Goal: Task Accomplishment & Management: Use online tool/utility

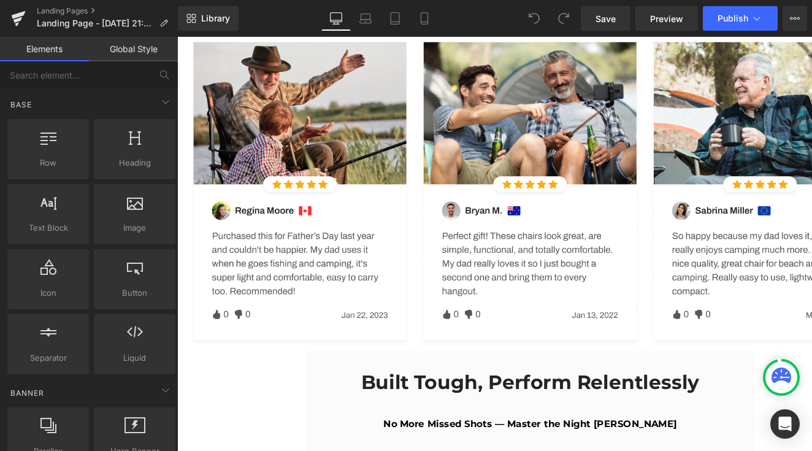
scroll to position [3216, 0]
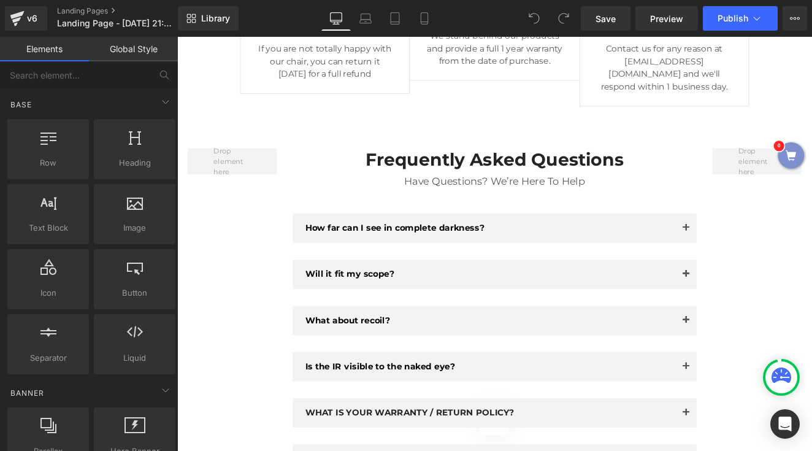
scroll to position [3848, 0]
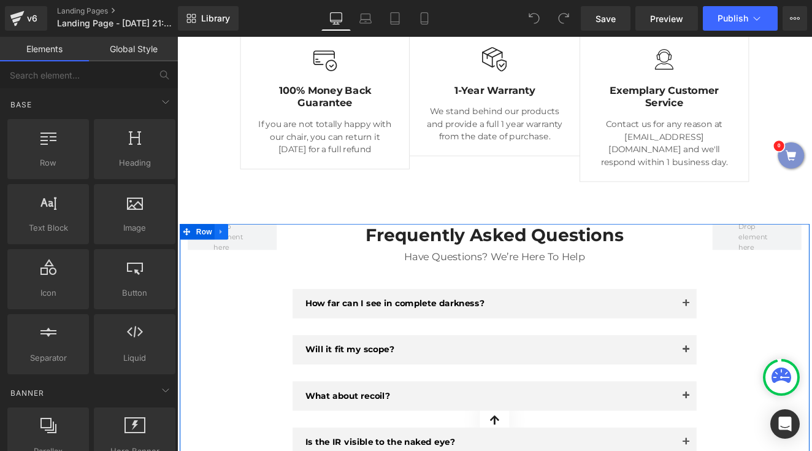
click at [227, 262] on icon at bounding box center [228, 265] width 2 height 6
click at [227, 260] on icon at bounding box center [228, 264] width 9 height 9
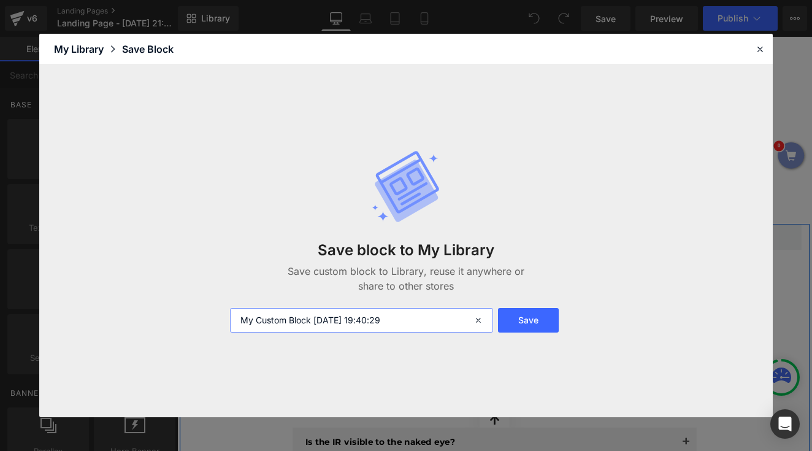
click at [349, 320] on input "My Custom Block 2025-09-16 19:40:29" at bounding box center [361, 320] width 263 height 25
type input "FAQ"
click at [535, 325] on button "Save" at bounding box center [528, 320] width 61 height 25
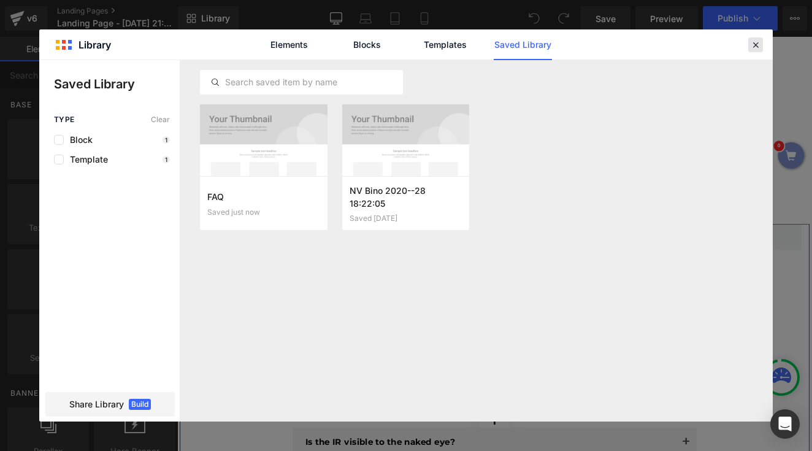
click at [753, 48] on icon at bounding box center [755, 44] width 11 height 11
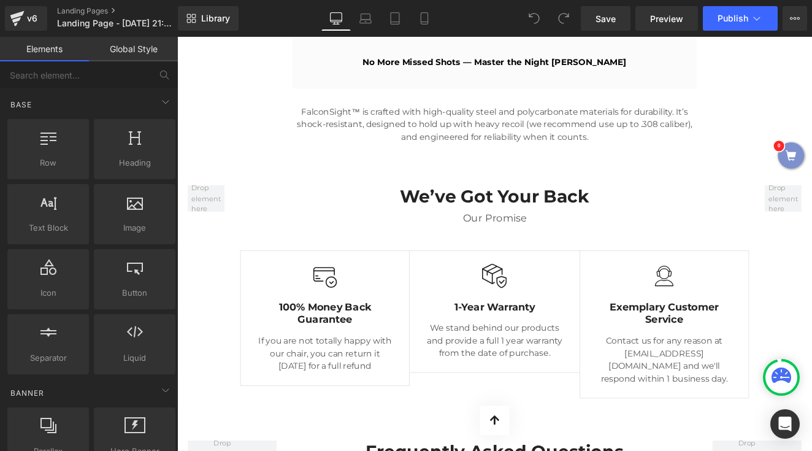
scroll to position [3584, 0]
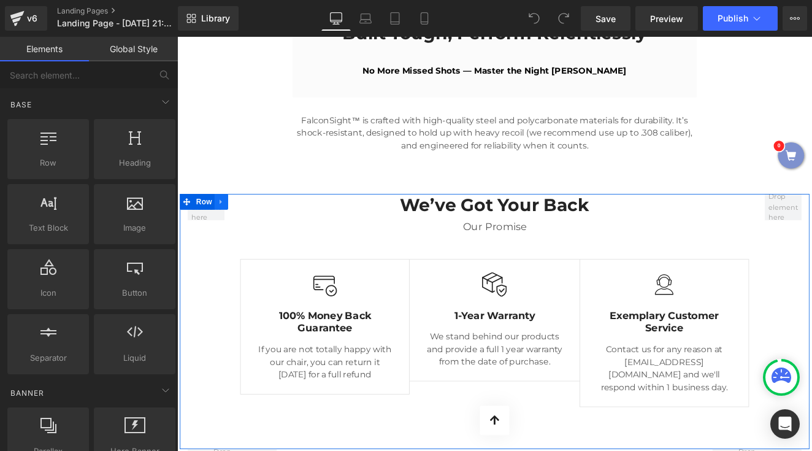
click at [229, 221] on link at bounding box center [229, 230] width 16 height 18
click at [225, 226] on icon at bounding box center [228, 230] width 9 height 9
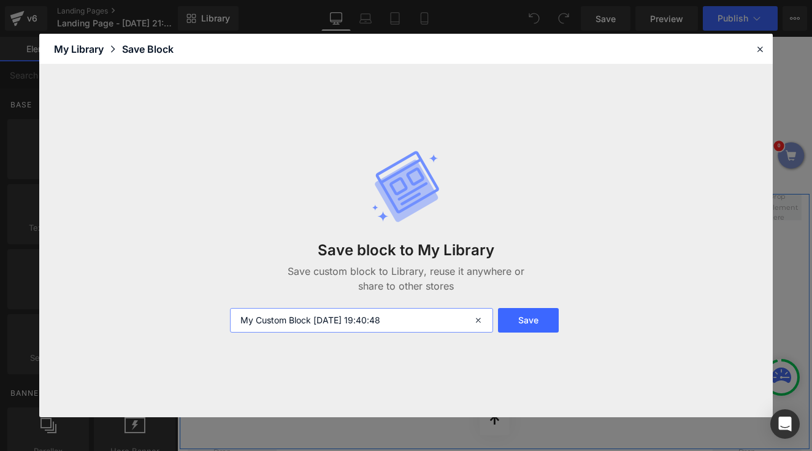
click at [313, 313] on input "My Custom Block 2025-09-16 19:40:48" at bounding box center [361, 320] width 263 height 25
type input "m"
type input "New1"
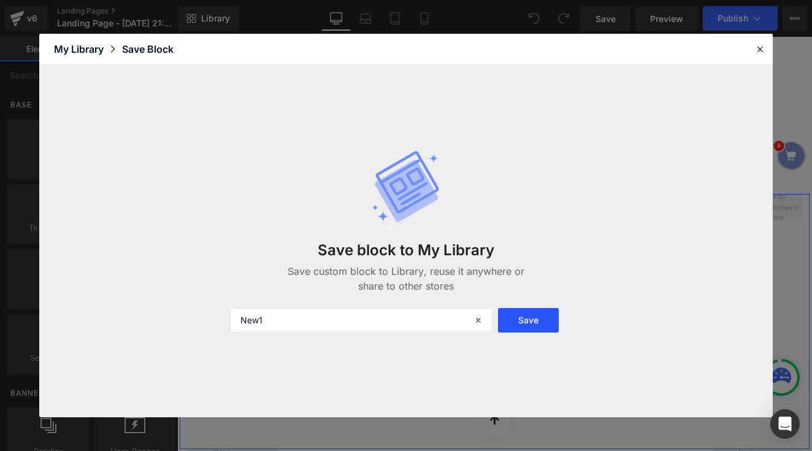
click at [546, 310] on button "Save" at bounding box center [528, 320] width 61 height 25
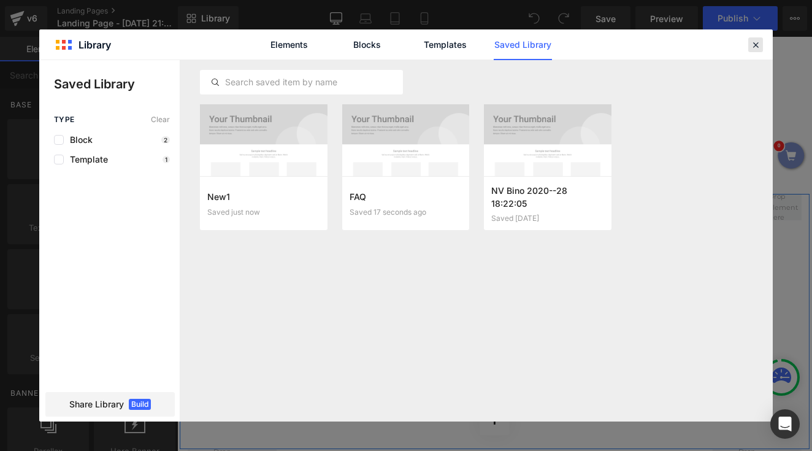
click at [756, 39] on div at bounding box center [755, 44] width 15 height 15
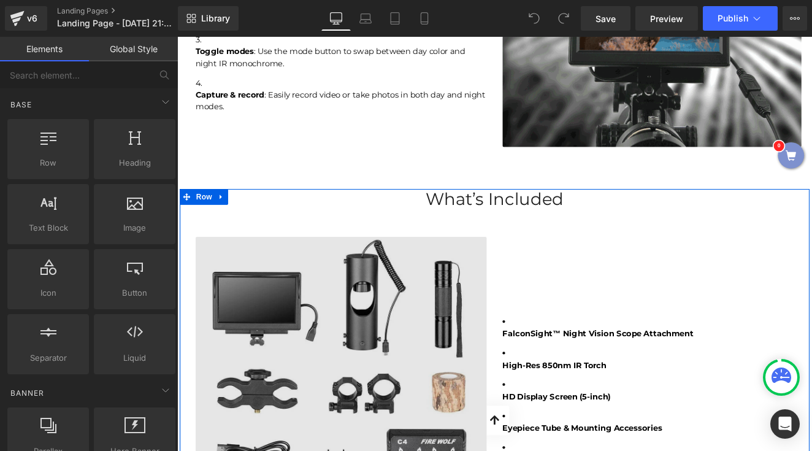
scroll to position [2559, 0]
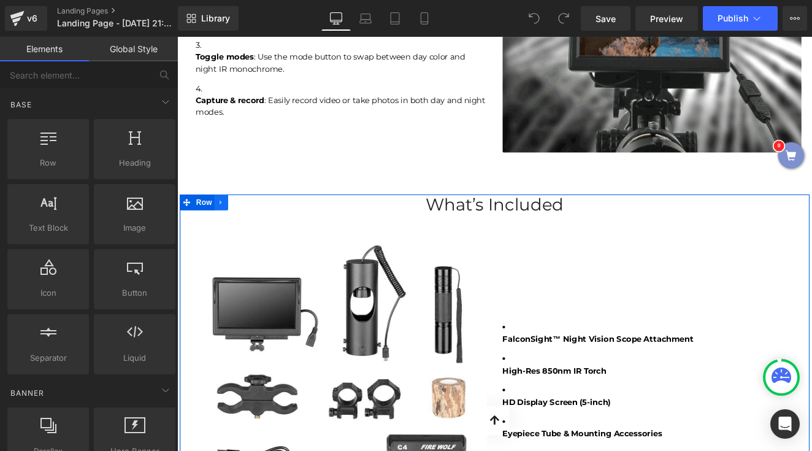
click at [227, 226] on icon at bounding box center [228, 230] width 9 height 9
click at [232, 221] on link at bounding box center [229, 230] width 16 height 18
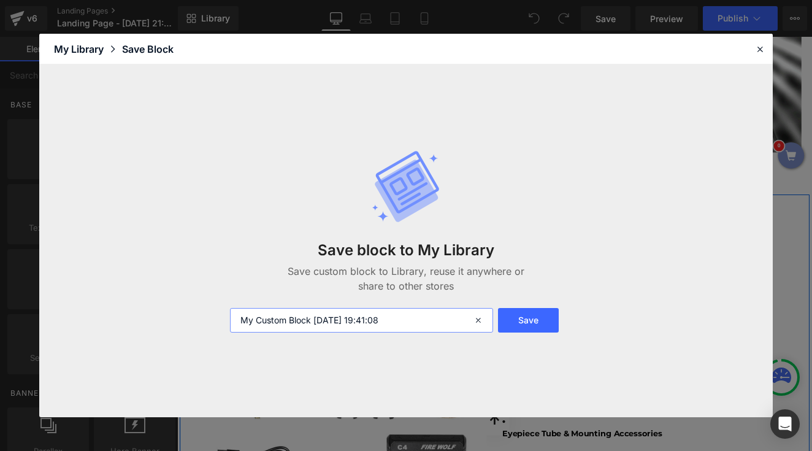
click at [281, 311] on input "My Custom Block 2025-09-16 19:41:08" at bounding box center [361, 320] width 263 height 25
type input "New2"
click at [530, 326] on button "Save" at bounding box center [528, 320] width 61 height 25
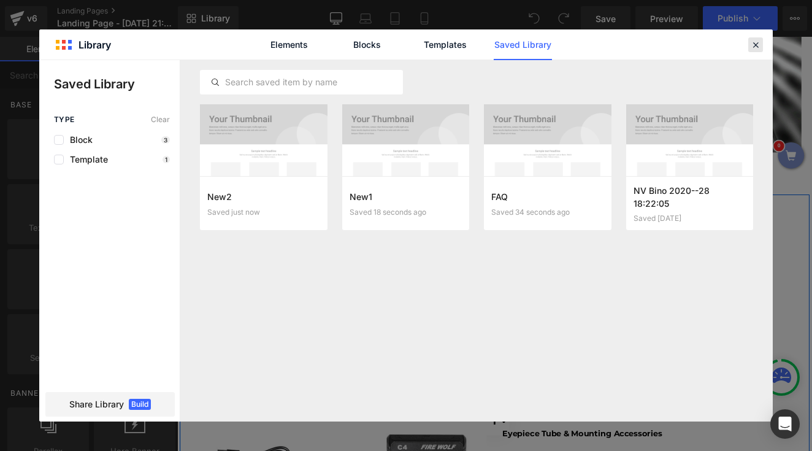
click at [752, 41] on icon at bounding box center [755, 44] width 11 height 11
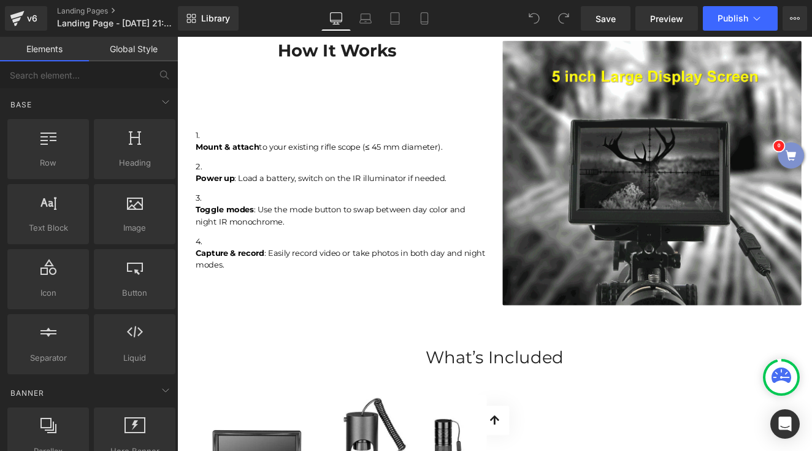
scroll to position [2127, 0]
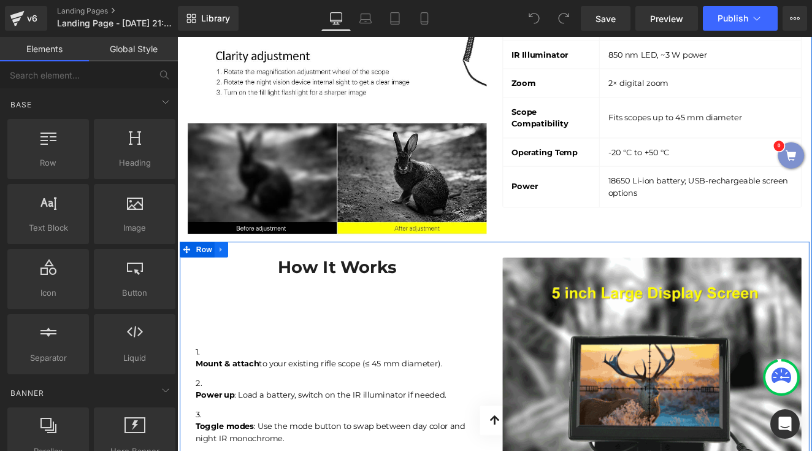
click at [228, 280] on icon at bounding box center [228, 284] width 9 height 9
click at [229, 280] on icon at bounding box center [228, 284] width 9 height 9
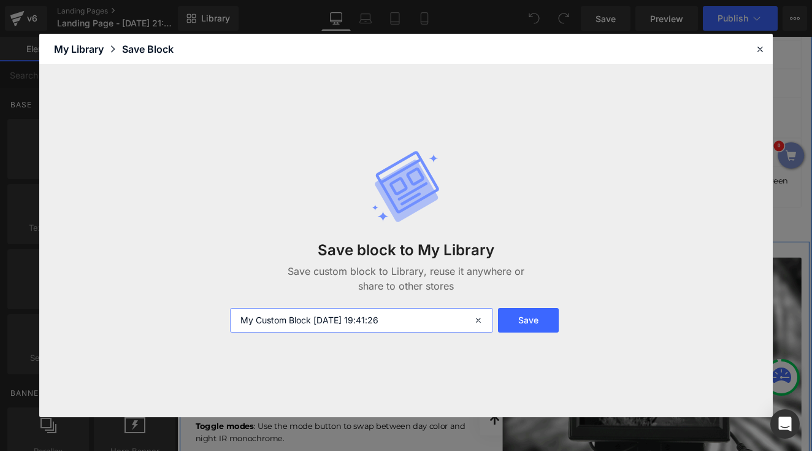
click at [313, 315] on input "My Custom Block 2025-09-16 19:41:26" at bounding box center [361, 320] width 263 height 25
type input "New3"
click at [511, 318] on button "Save" at bounding box center [528, 320] width 61 height 25
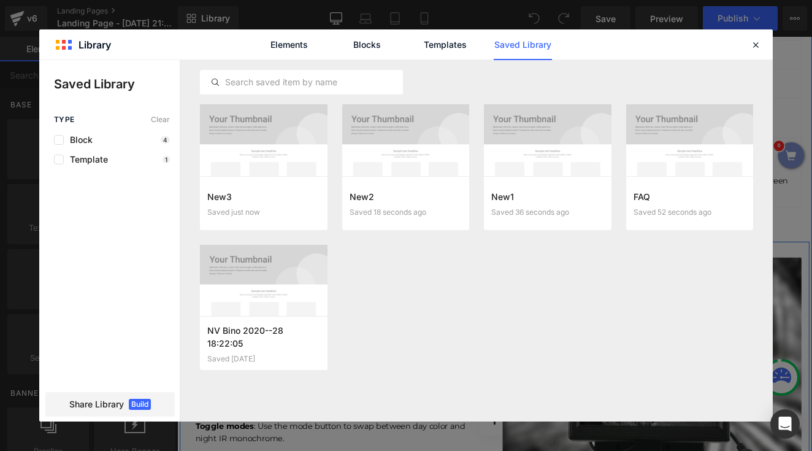
click at [747, 40] on div "Elements Blocks Templates Saved Library" at bounding box center [405, 44] width 733 height 30
click at [756, 42] on icon at bounding box center [755, 44] width 11 height 11
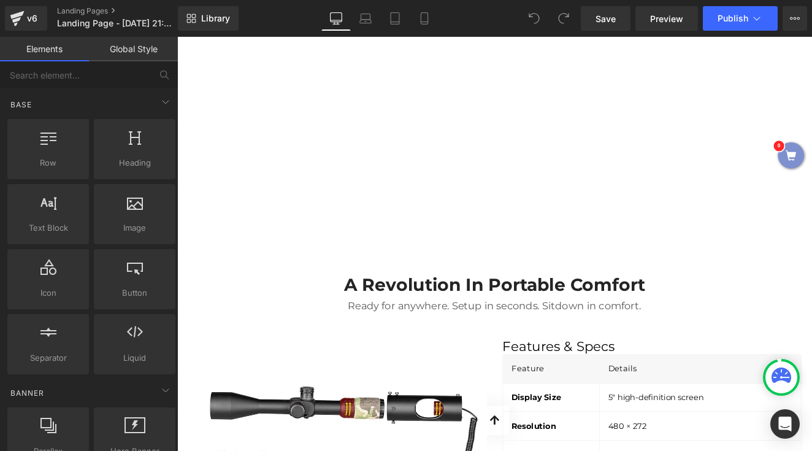
scroll to position [1706, 0]
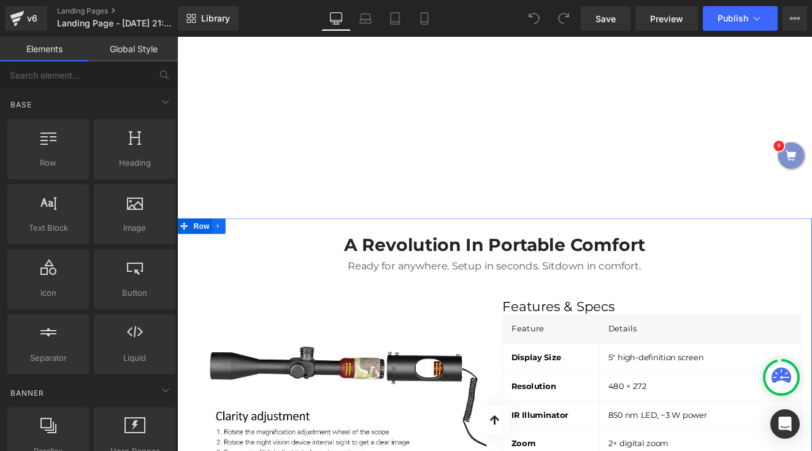
click at [224, 253] on icon at bounding box center [225, 257] width 9 height 9
click at [224, 254] on icon at bounding box center [225, 258] width 9 height 9
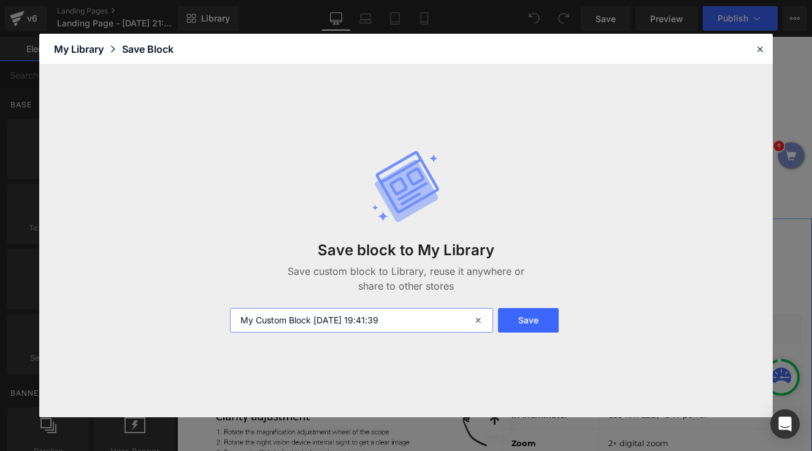
click at [284, 314] on input "My Custom Block 2025-09-16 19:41:39" at bounding box center [361, 320] width 263 height 25
type input "new4"
click at [538, 329] on button "Save" at bounding box center [528, 320] width 61 height 25
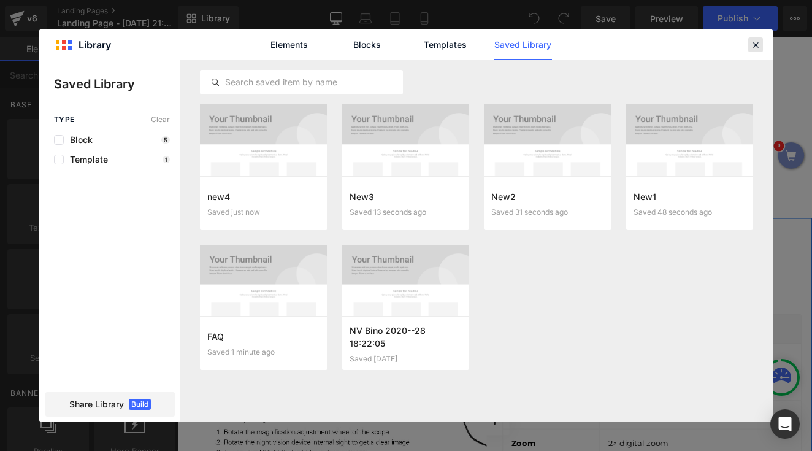
click at [751, 52] on div at bounding box center [755, 44] width 15 height 15
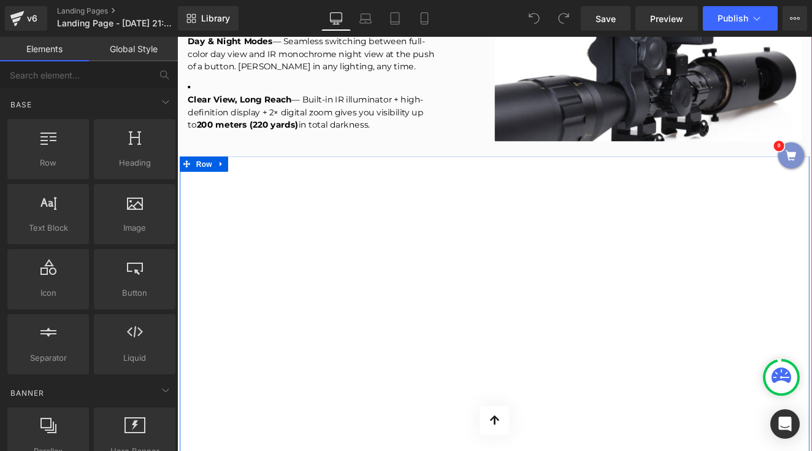
scroll to position [1304, 0]
click at [229, 181] on icon at bounding box center [228, 185] width 9 height 9
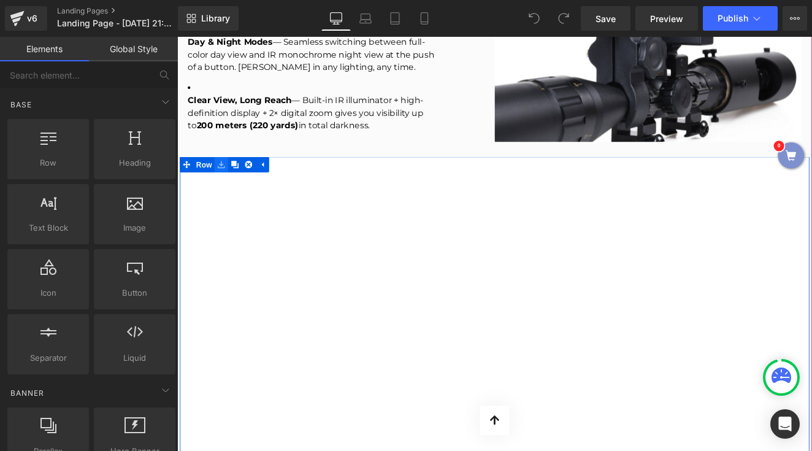
click at [229, 181] on icon at bounding box center [228, 185] width 9 height 9
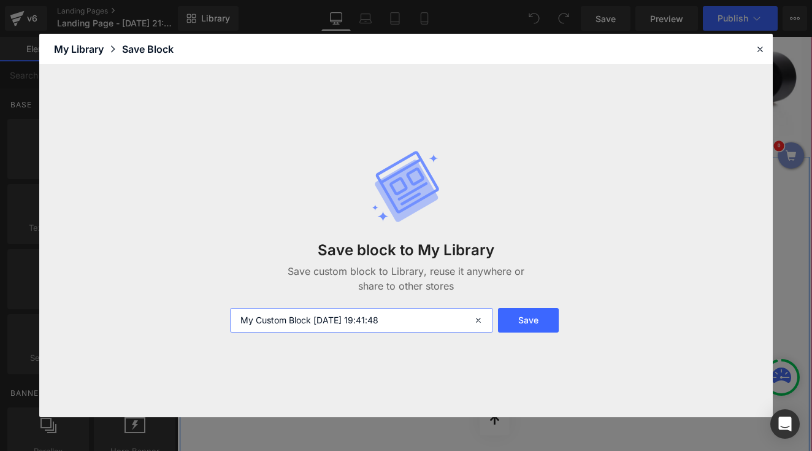
click at [274, 315] on input "My Custom Block 2025-09-16 19:41:48" at bounding box center [361, 320] width 263 height 25
type input "New5"
click at [512, 319] on button "Save" at bounding box center [528, 320] width 61 height 25
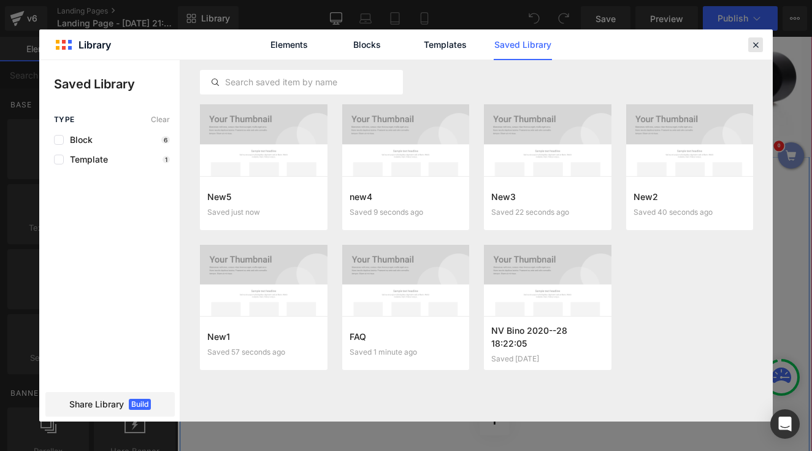
click at [757, 45] on icon at bounding box center [755, 44] width 11 height 11
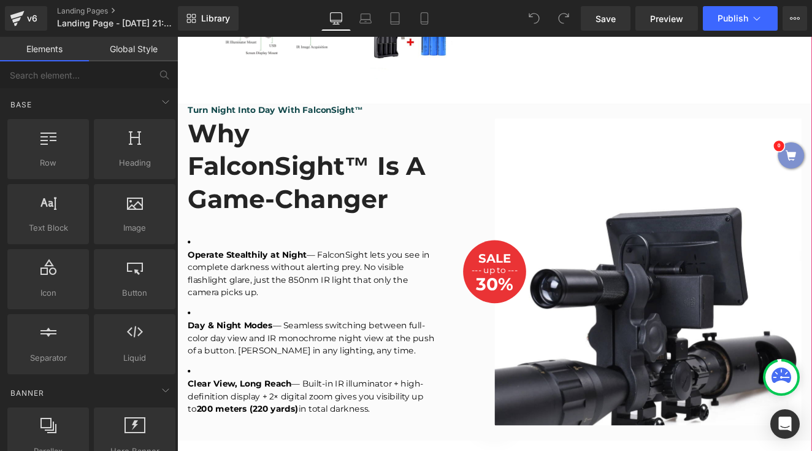
scroll to position [939, 0]
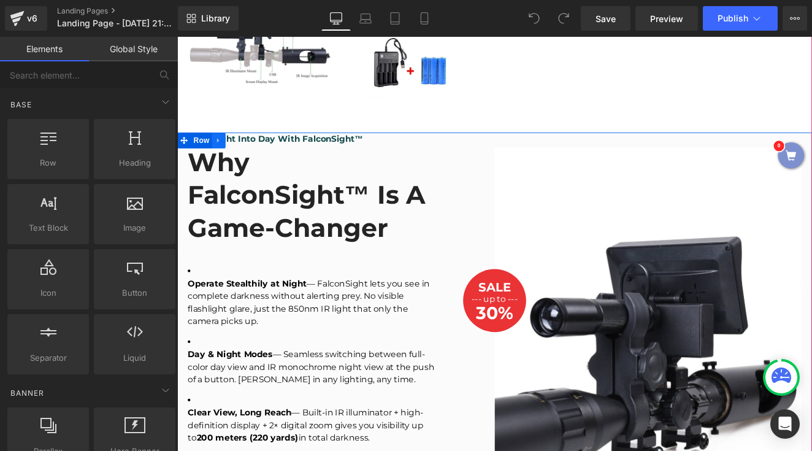
click at [223, 160] on icon at bounding box center [225, 157] width 9 height 9
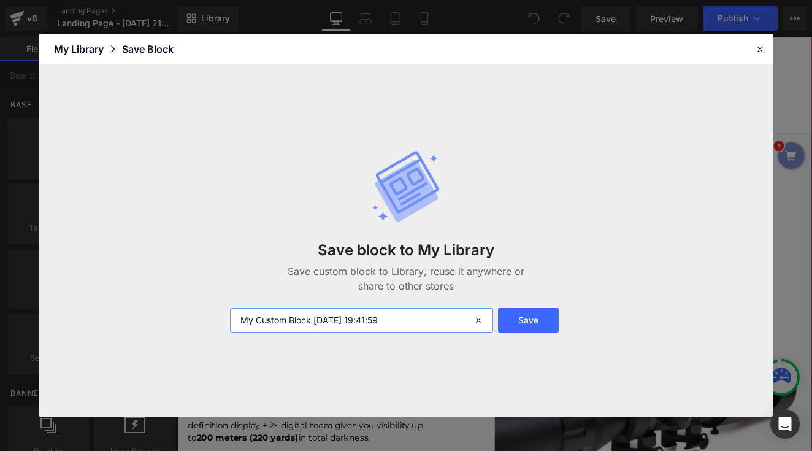
click at [311, 311] on input "My Custom Block 2025-09-16 19:41:59" at bounding box center [361, 320] width 263 height 25
type input "new6"
click at [533, 328] on button "Save" at bounding box center [528, 320] width 61 height 25
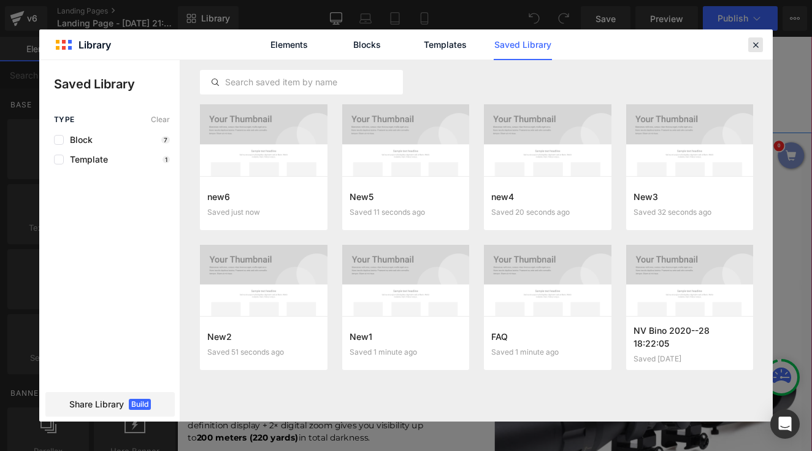
click at [750, 44] on icon at bounding box center [755, 44] width 11 height 11
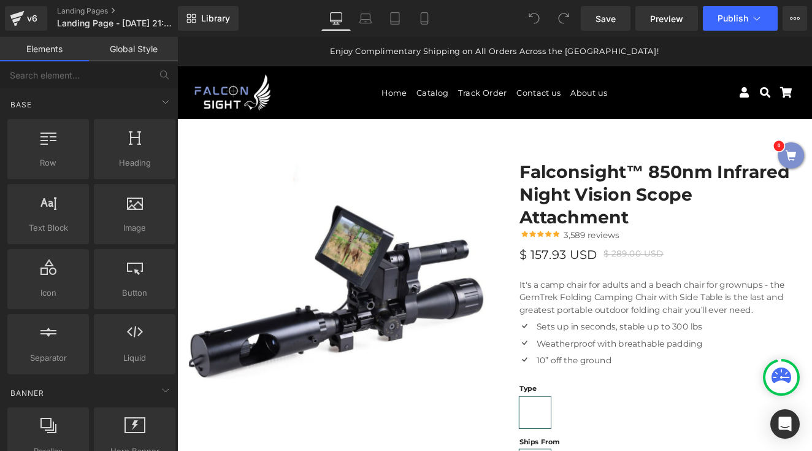
scroll to position [0, 0]
click at [598, 15] on span "Save" at bounding box center [605, 18] width 20 height 13
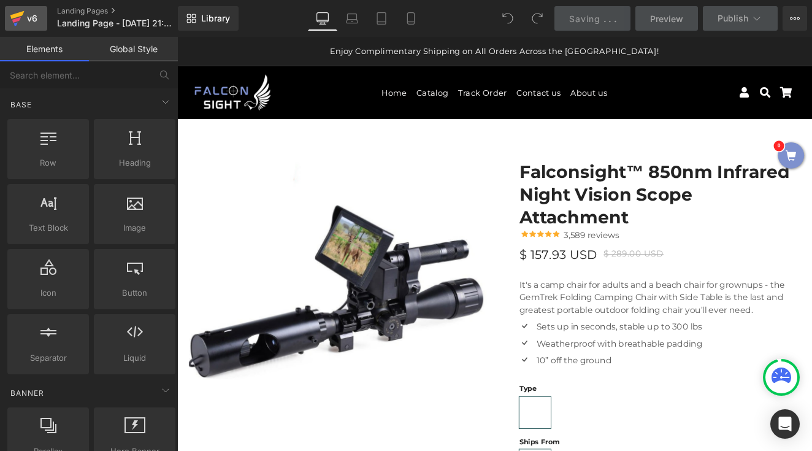
click at [28, 12] on div "v6" at bounding box center [32, 18] width 15 height 16
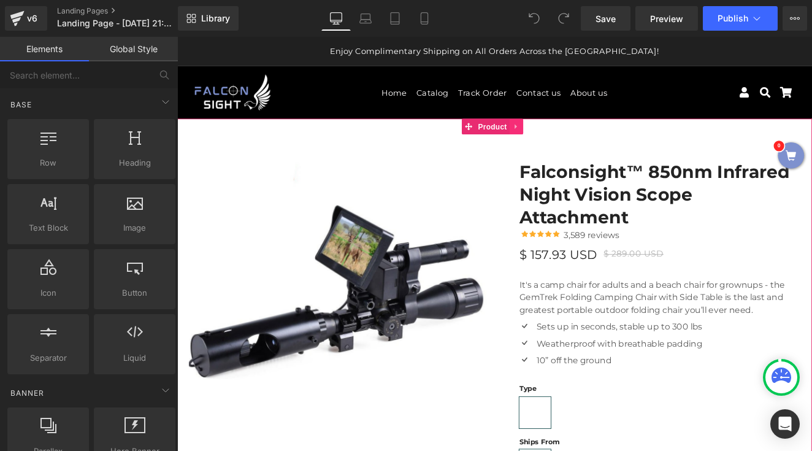
click at [570, 143] on icon at bounding box center [574, 141] width 9 height 9
click at [554, 143] on link at bounding box center [550, 141] width 16 height 18
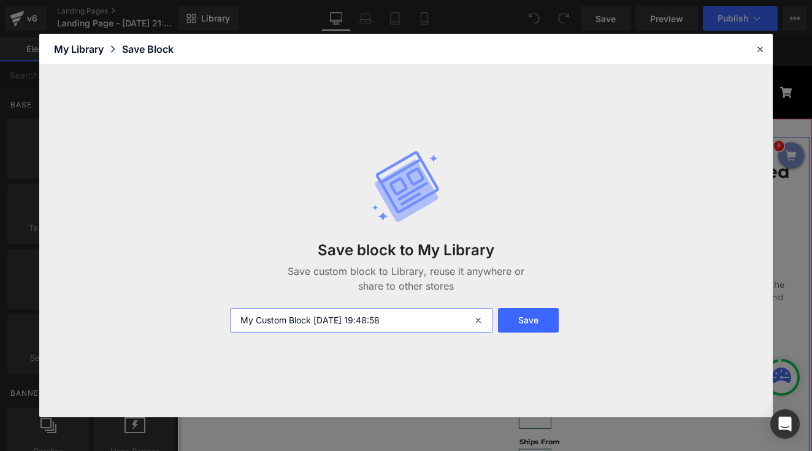
click at [308, 326] on input "My Custom Block 2025-09-16 19:48:58" at bounding box center [361, 320] width 263 height 25
type input "product"
click at [527, 319] on button "Save" at bounding box center [528, 320] width 61 height 25
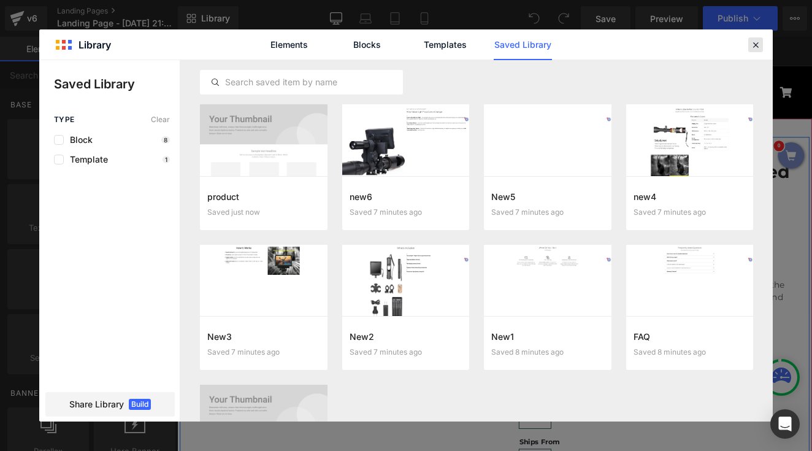
click at [761, 47] on div at bounding box center [755, 44] width 15 height 15
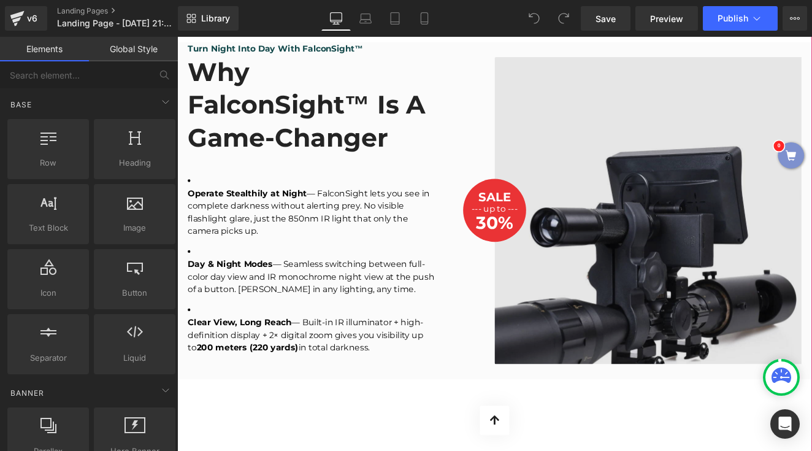
scroll to position [949, 0]
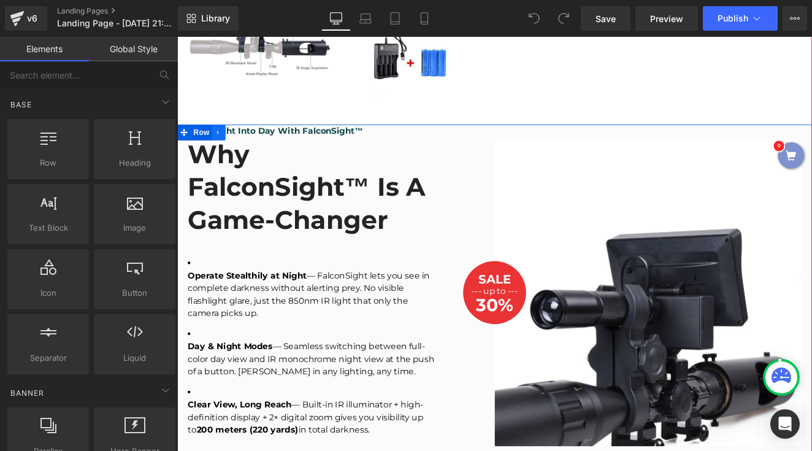
click at [224, 150] on icon at bounding box center [225, 149] width 2 height 6
click at [226, 152] on icon at bounding box center [225, 148] width 9 height 9
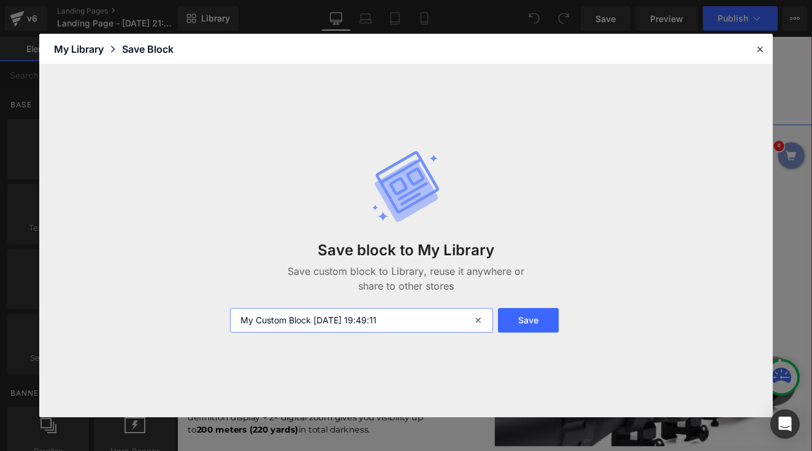
click at [332, 326] on input "My Custom Block 2025-09-16 19:49:11" at bounding box center [361, 320] width 263 height 25
type input "New7"
click at [548, 323] on button "Save" at bounding box center [528, 320] width 61 height 25
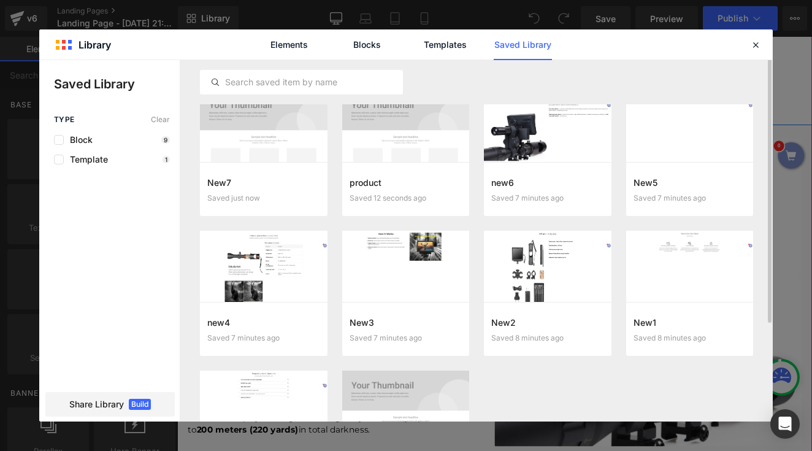
scroll to position [0, 0]
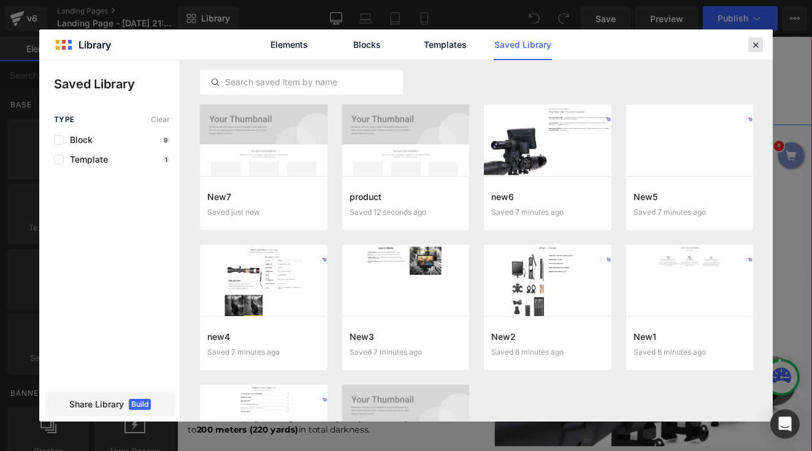
click at [754, 47] on icon at bounding box center [755, 44] width 11 height 11
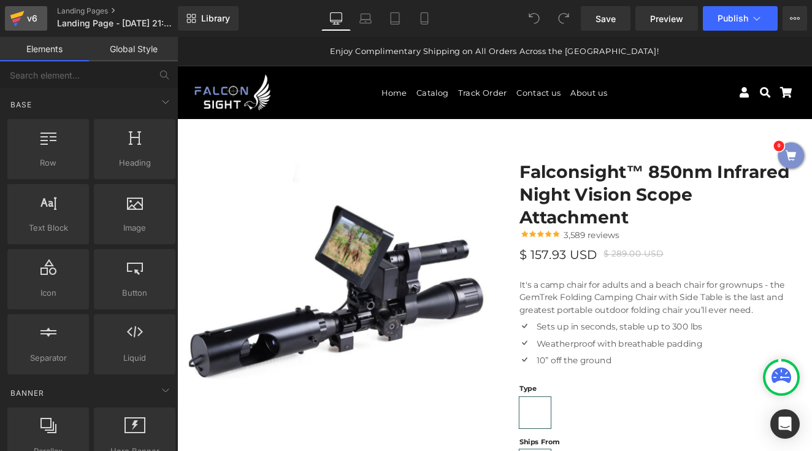
click at [21, 20] on icon at bounding box center [17, 18] width 15 height 31
